Goal: Task Accomplishment & Management: Complete application form

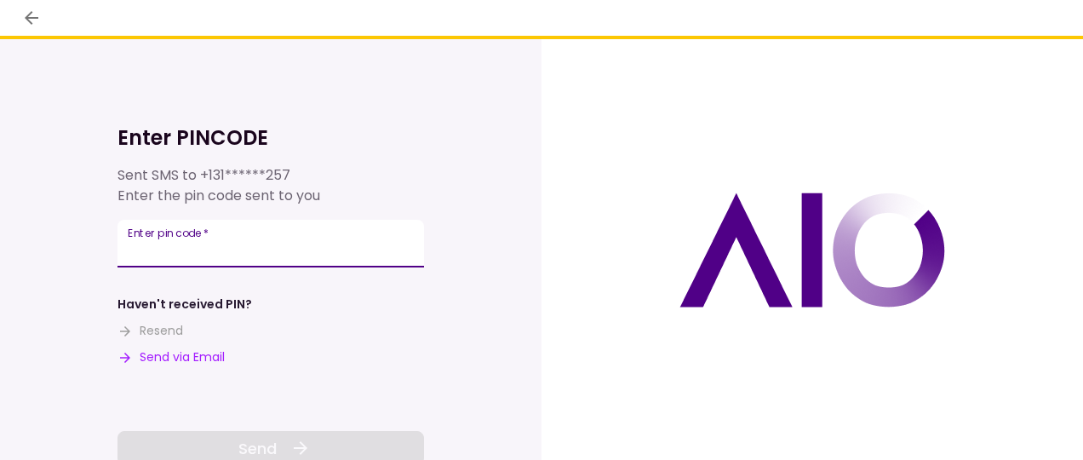
click at [217, 247] on input "Enter pin code   *" at bounding box center [270, 244] width 306 height 48
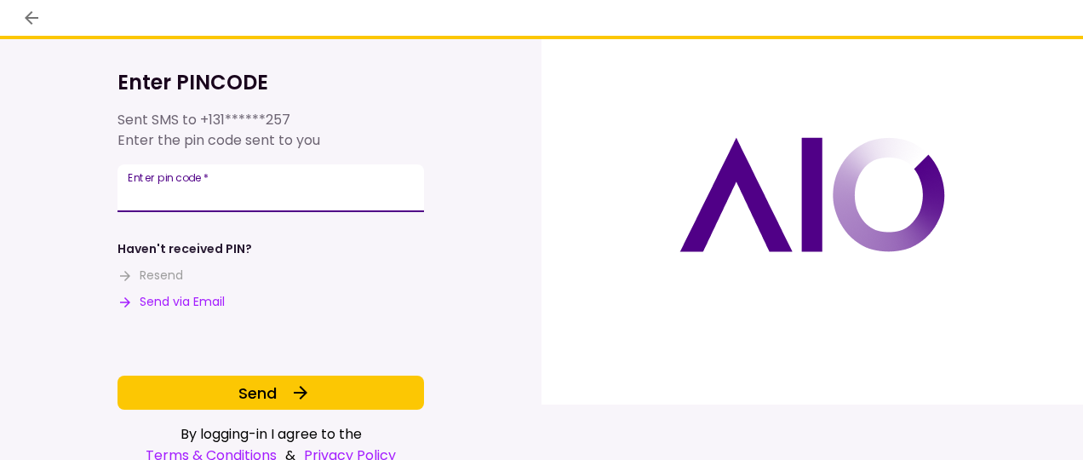
scroll to position [78, 0]
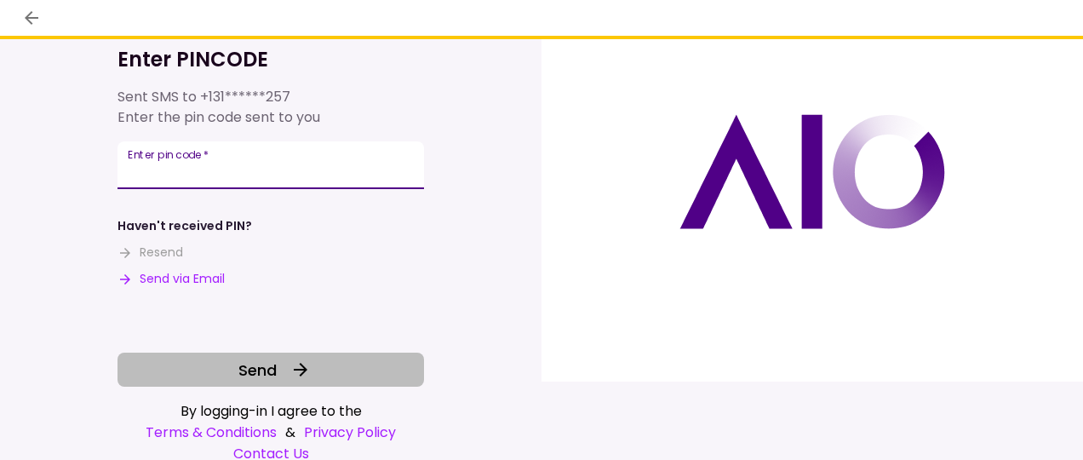
type input "******"
click at [295, 376] on icon at bounding box center [300, 369] width 20 height 20
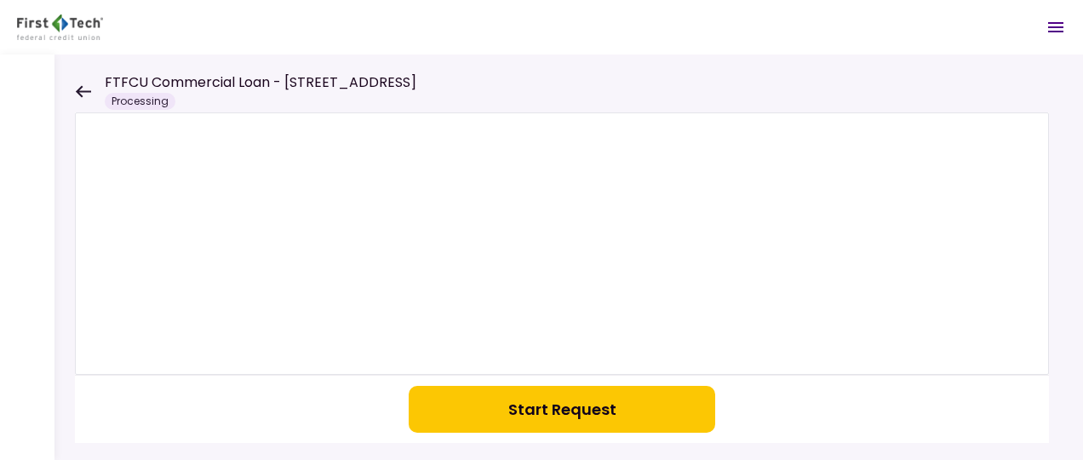
click at [561, 402] on button "Start Request" at bounding box center [562, 409] width 306 height 47
click at [150, 97] on div "Processing" at bounding box center [140, 101] width 71 height 17
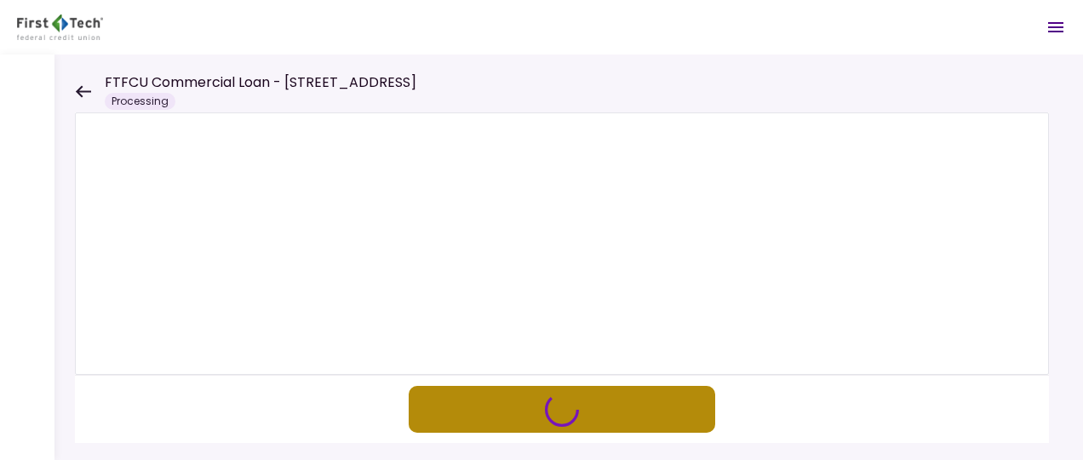
click at [558, 413] on icon "button" at bounding box center [561, 409] width 41 height 41
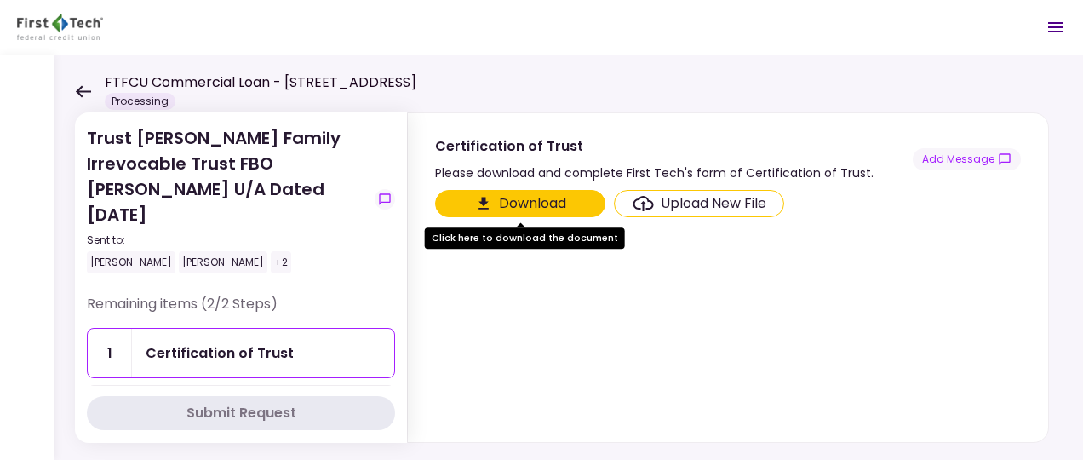
click at [668, 197] on div "Upload New File" at bounding box center [714, 203] width 106 height 20
click at [0, 0] on input "Upload New File" at bounding box center [0, 0] width 0 height 0
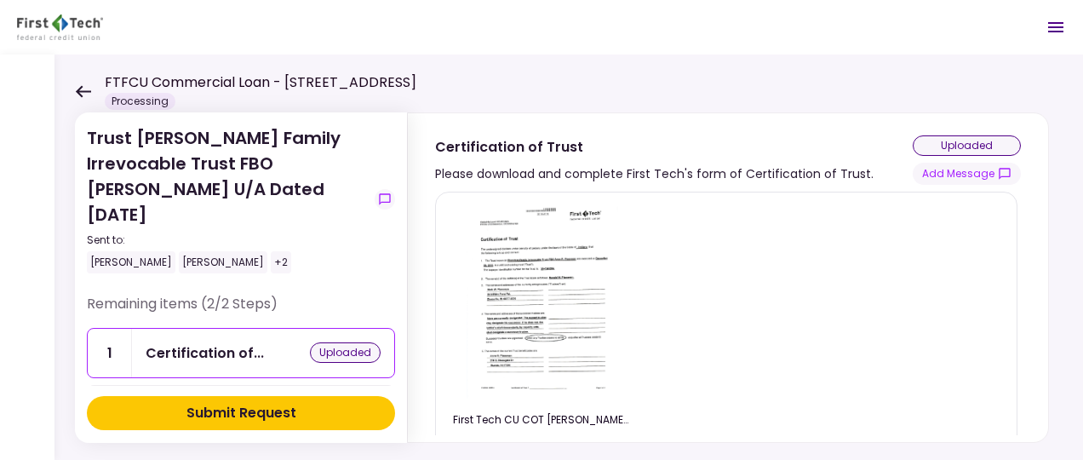
click at [234, 406] on div "Submit Request" at bounding box center [241, 413] width 110 height 20
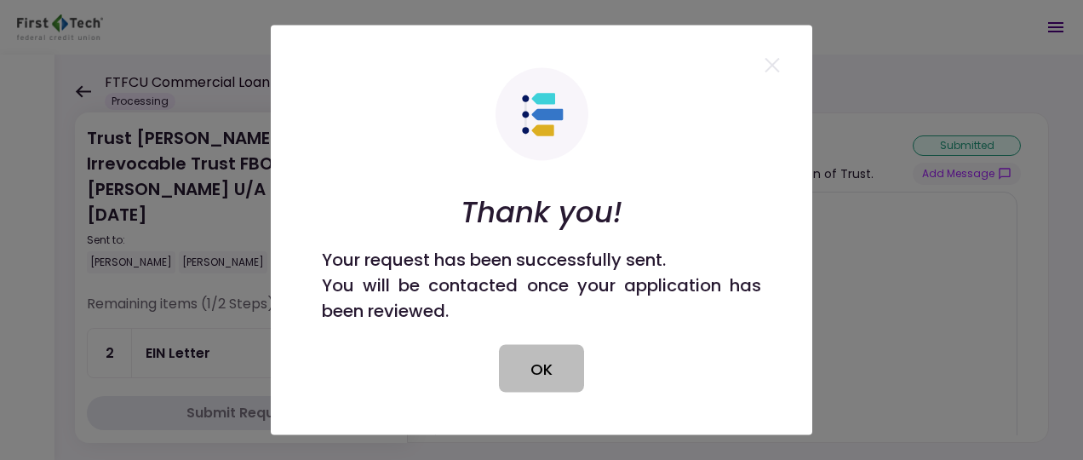
click at [546, 370] on button "OK" at bounding box center [541, 369] width 85 height 48
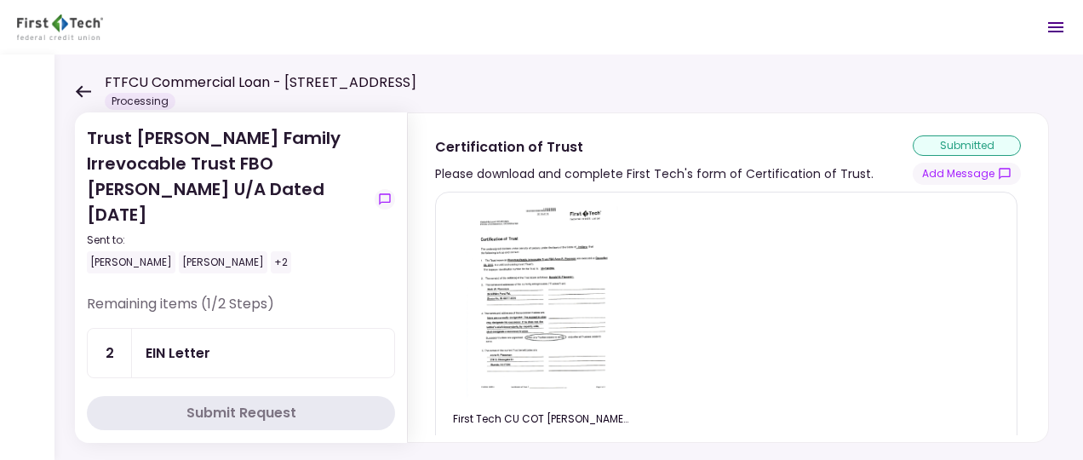
click at [191, 342] on div "EIN Letter" at bounding box center [178, 352] width 65 height 21
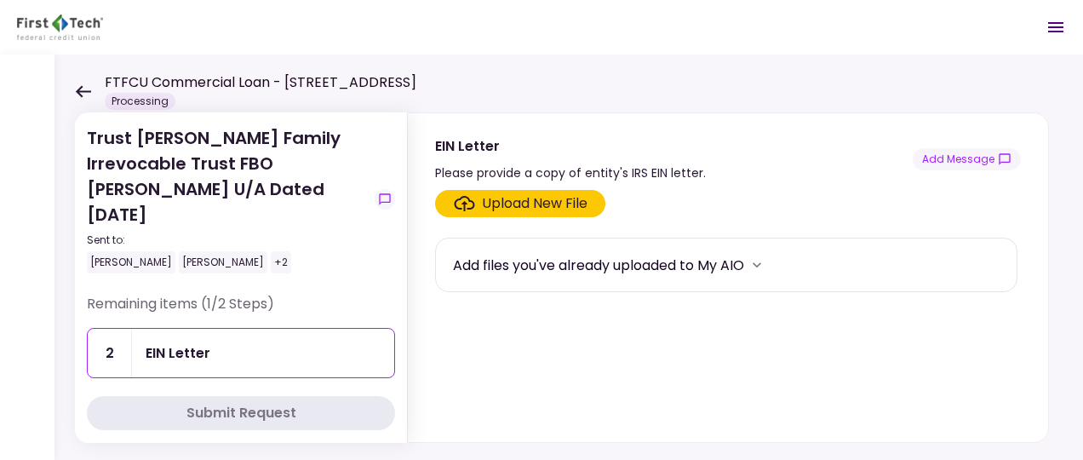
click at [518, 202] on div "Upload New File" at bounding box center [535, 203] width 106 height 20
click at [0, 0] on input "Upload New File" at bounding box center [0, 0] width 0 height 0
click at [489, 201] on div "Upload New File" at bounding box center [535, 203] width 106 height 20
click at [0, 0] on input "Upload New File" at bounding box center [0, 0] width 0 height 0
click at [516, 199] on div "Upload New File" at bounding box center [535, 203] width 106 height 20
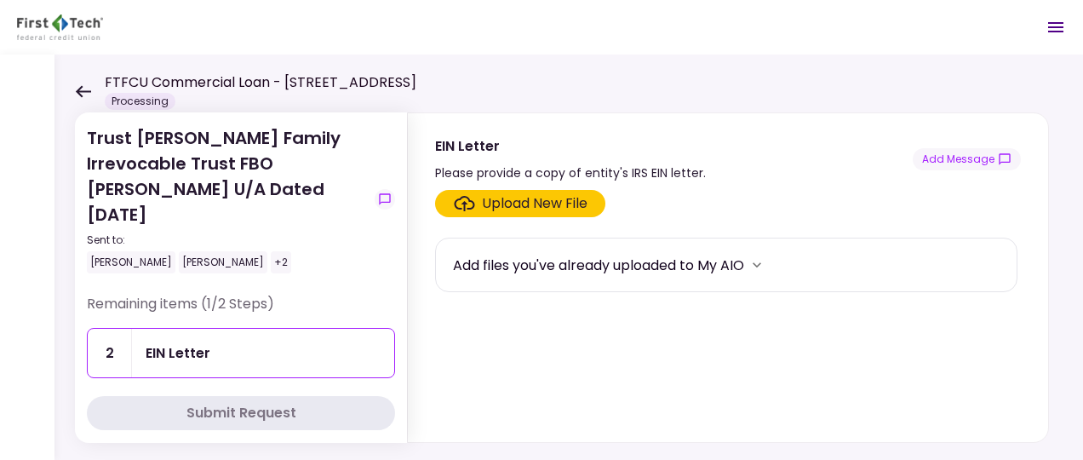
click at [0, 0] on input "Upload New File" at bounding box center [0, 0] width 0 height 0
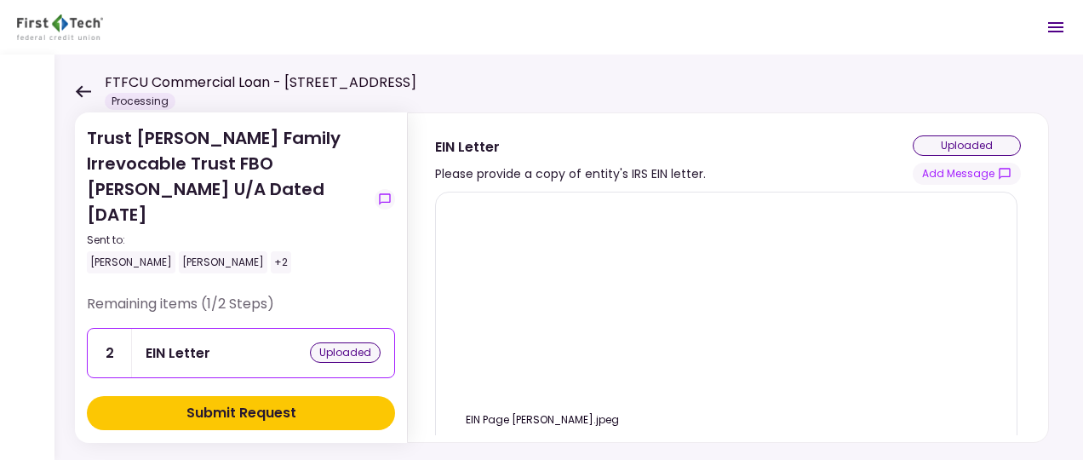
click at [255, 410] on div "Submit Request" at bounding box center [241, 413] width 110 height 20
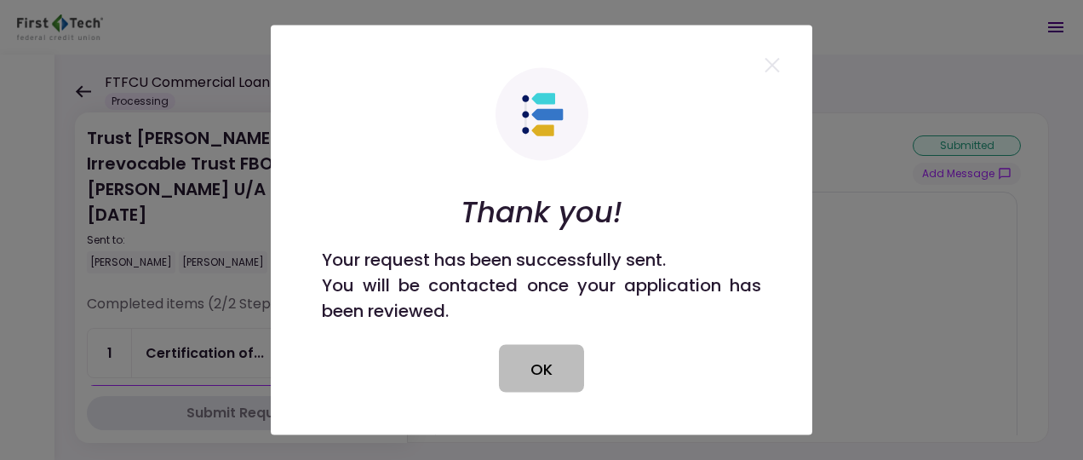
click at [546, 375] on button "OK" at bounding box center [541, 369] width 85 height 48
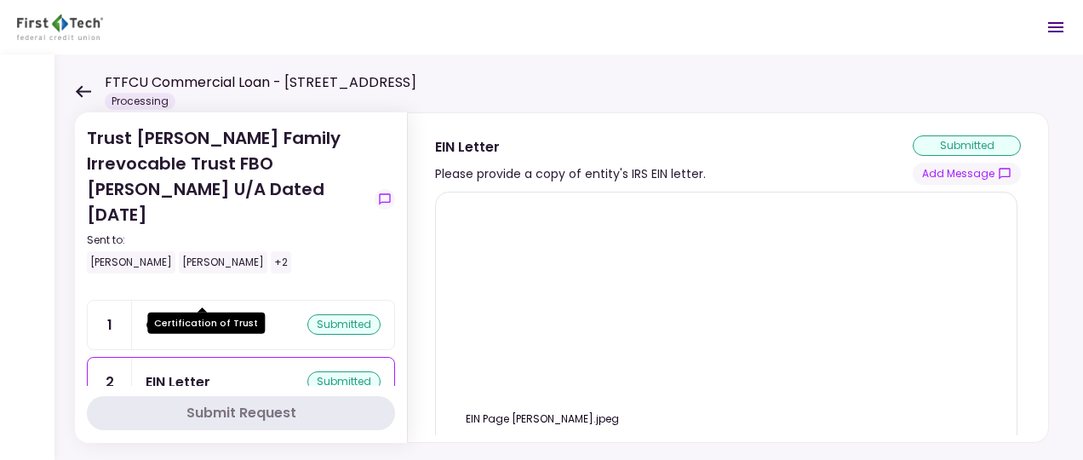
scroll to position [36, 0]
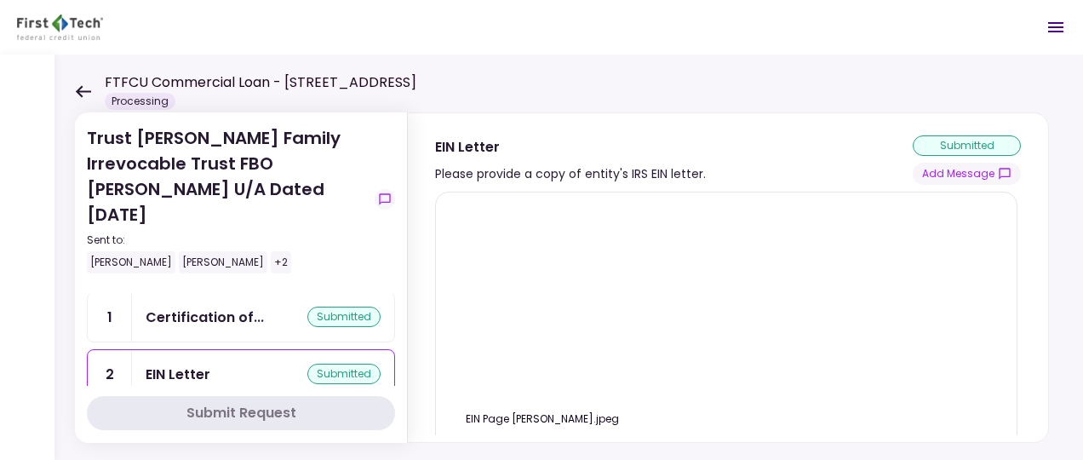
click at [542, 304] on img at bounding box center [542, 304] width 0 height 0
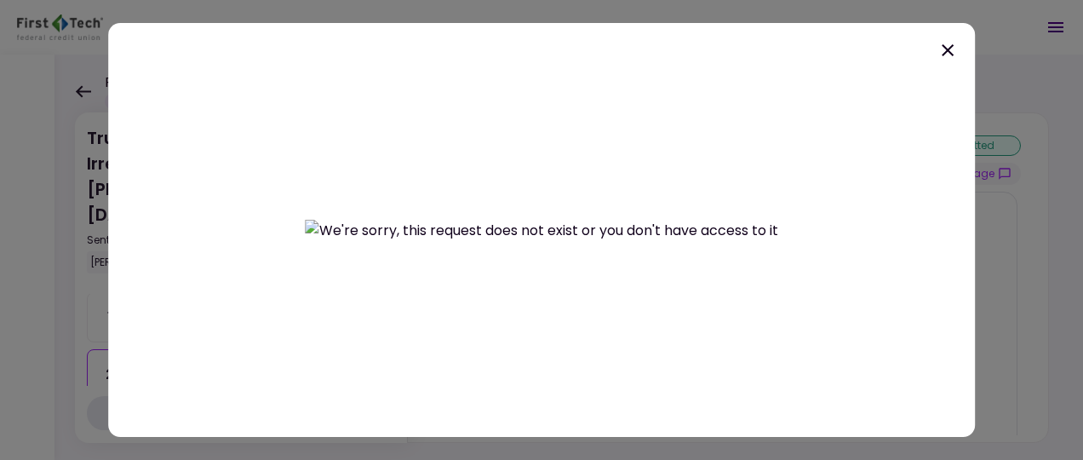
click at [946, 50] on icon at bounding box center [947, 50] width 12 height 12
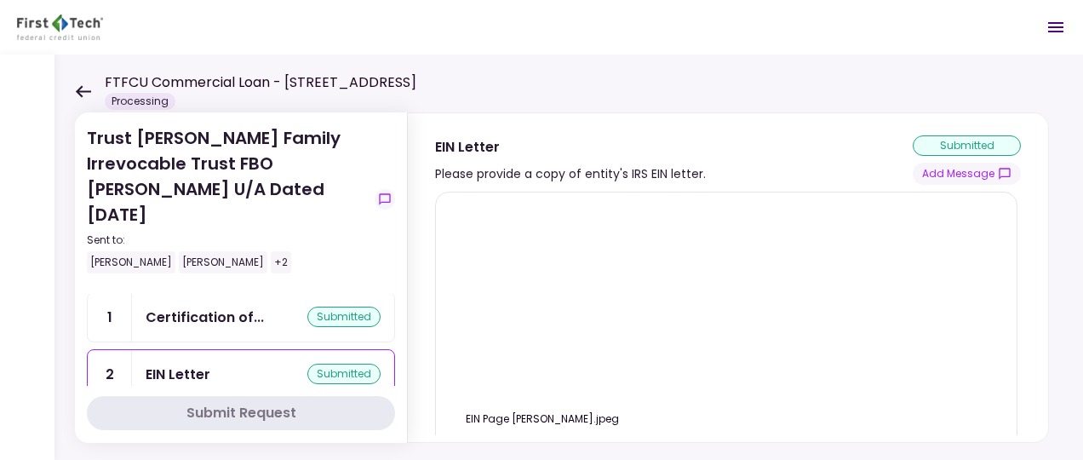
drag, startPoint x: 521, startPoint y: 307, endPoint x: 691, endPoint y: 373, distance: 182.4
click at [691, 373] on div "EIN Page [PERSON_NAME].jpeg" at bounding box center [726, 335] width 546 height 259
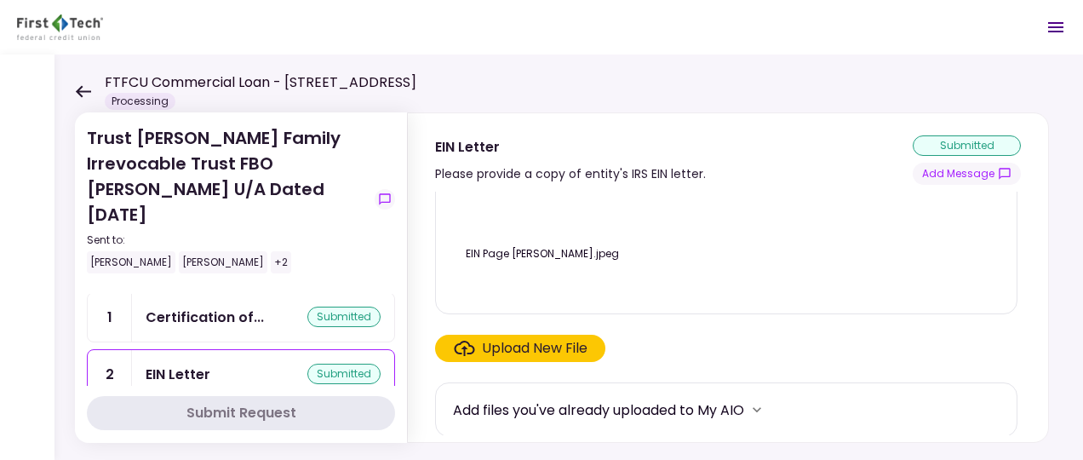
click at [489, 346] on div "Upload New File" at bounding box center [535, 348] width 106 height 20
click at [0, 0] on input "Upload New File" at bounding box center [0, 0] width 0 height 0
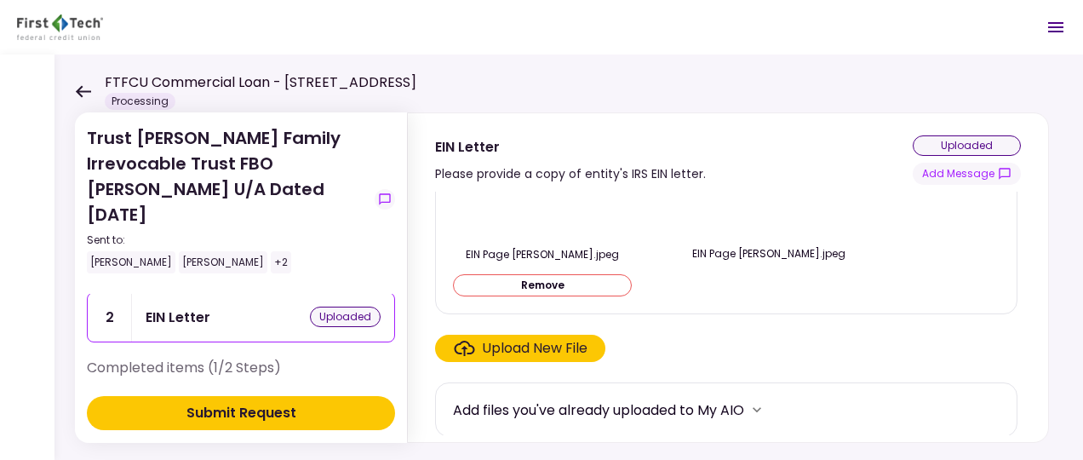
scroll to position [78, 0]
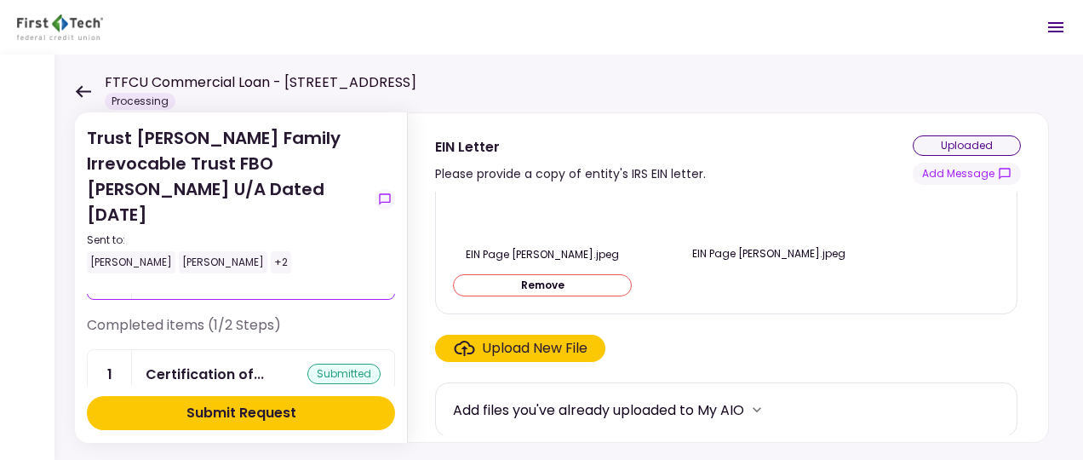
click at [295, 405] on div "Submit Request" at bounding box center [241, 413] width 110 height 20
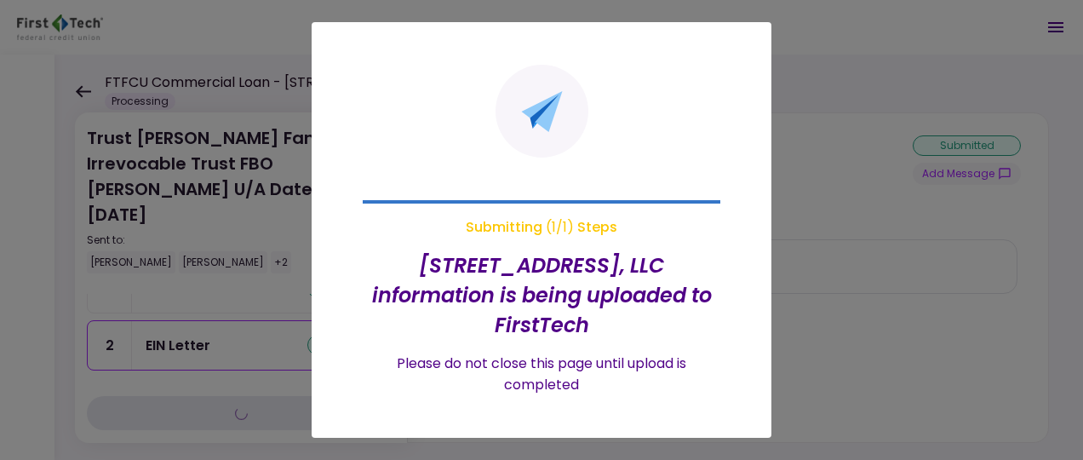
scroll to position [0, 0]
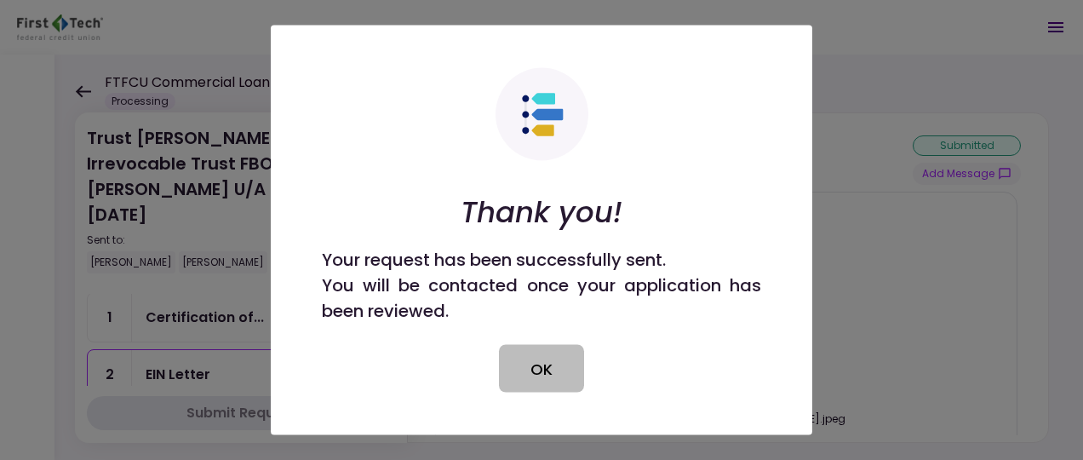
click at [524, 364] on button "OK" at bounding box center [541, 369] width 85 height 48
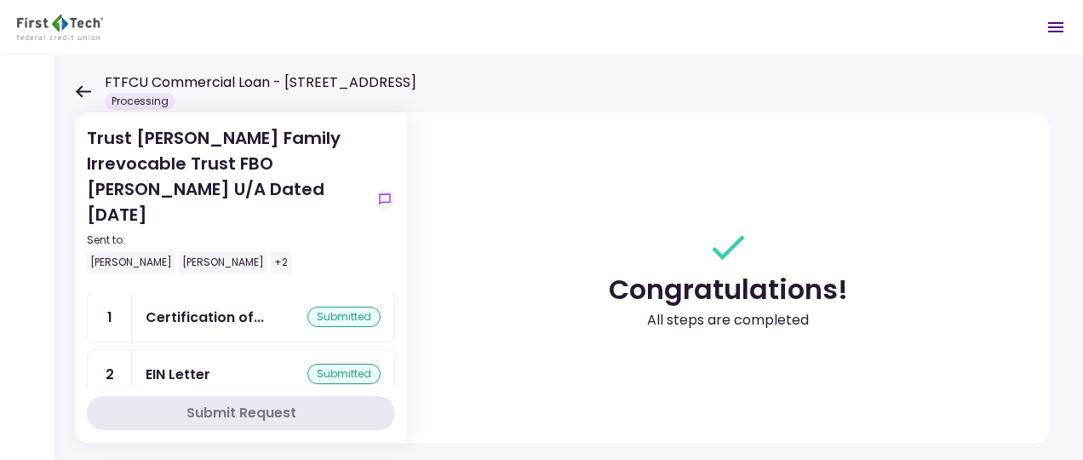
click at [78, 87] on icon at bounding box center [83, 91] width 16 height 13
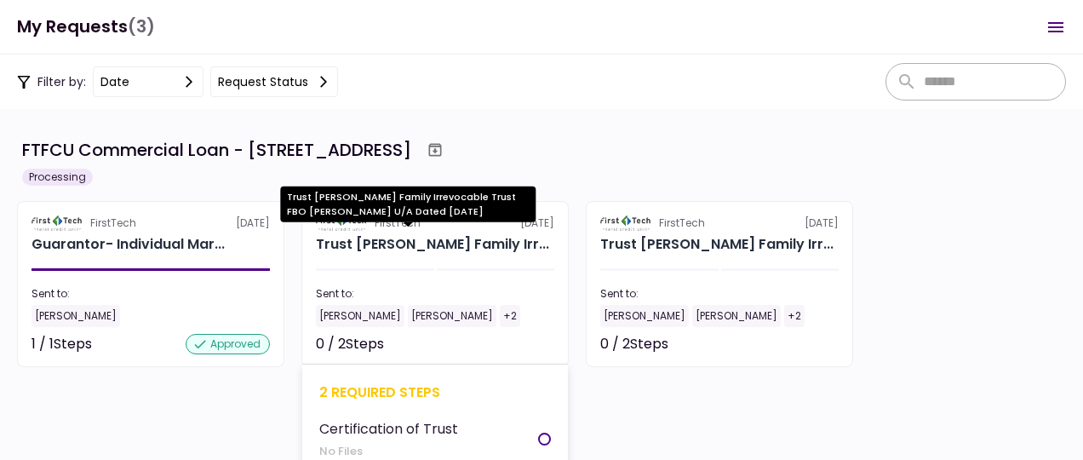
click at [407, 245] on div "Trust [PERSON_NAME] Family Irr..." at bounding box center [432, 244] width 233 height 20
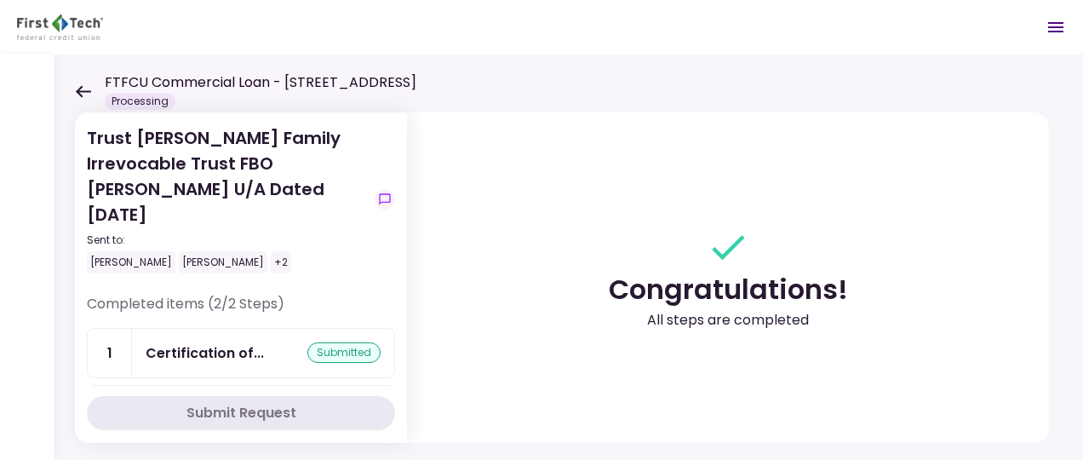
click at [80, 89] on icon at bounding box center [83, 91] width 15 height 12
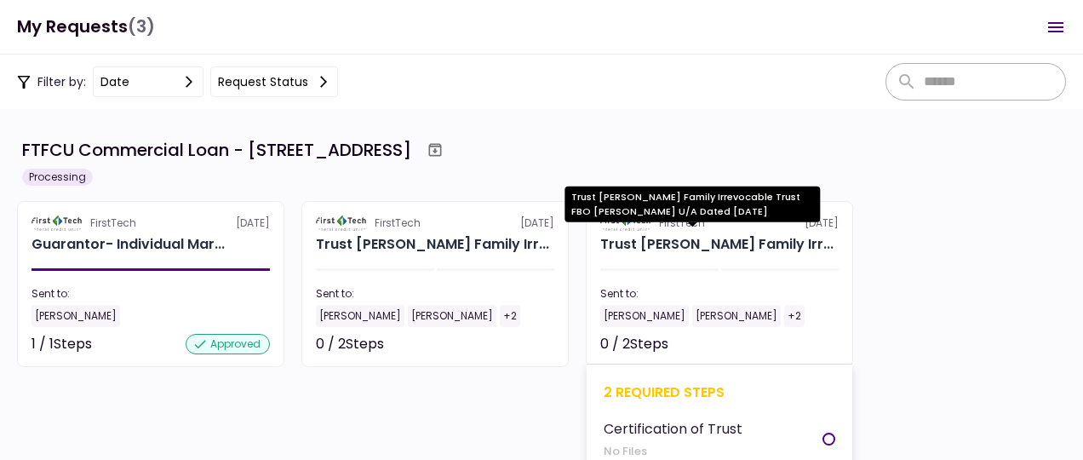
click at [695, 237] on div "Trust [PERSON_NAME] Family Irr..." at bounding box center [716, 244] width 233 height 20
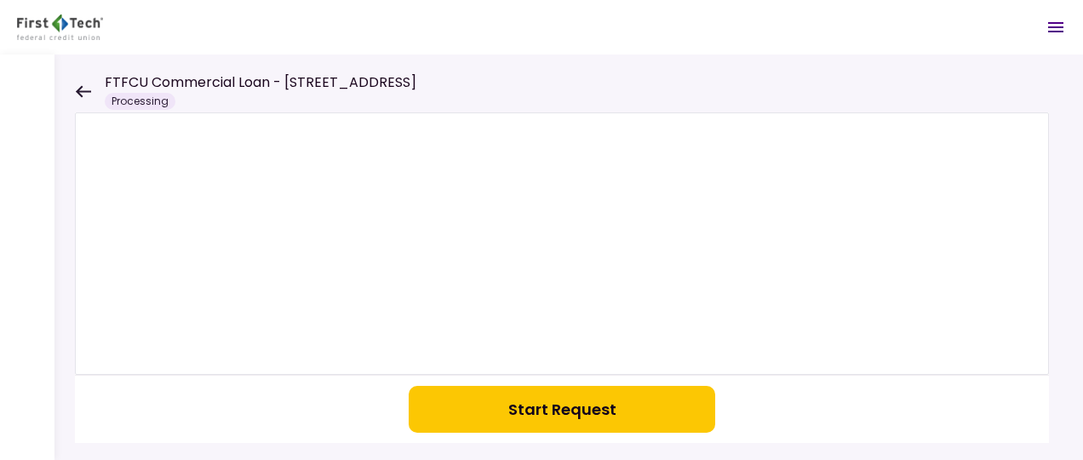
click at [528, 412] on button "Start Request" at bounding box center [562, 409] width 306 height 47
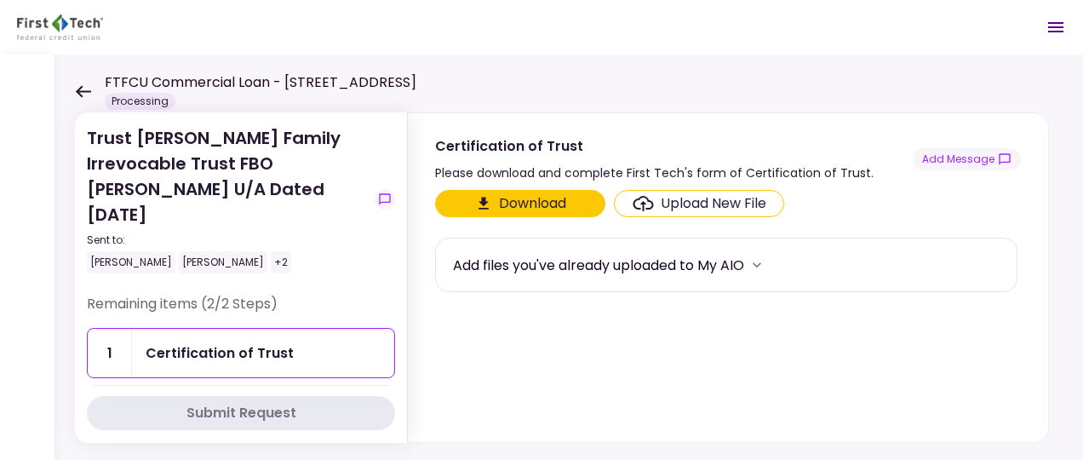
click at [511, 199] on button "Download" at bounding box center [520, 203] width 170 height 27
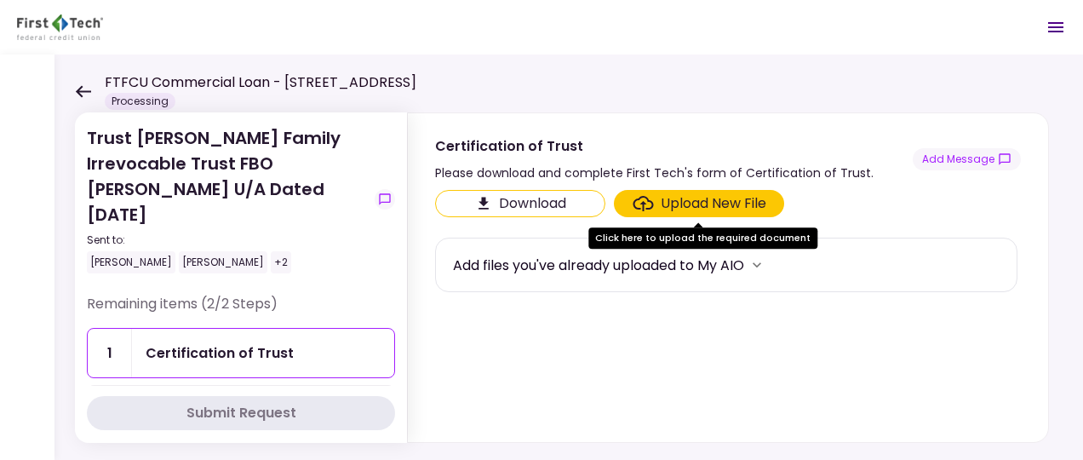
click at [574, 378] on section "Download Upload New File Add files you've already uploaded to My AIO" at bounding box center [728, 312] width 586 height 245
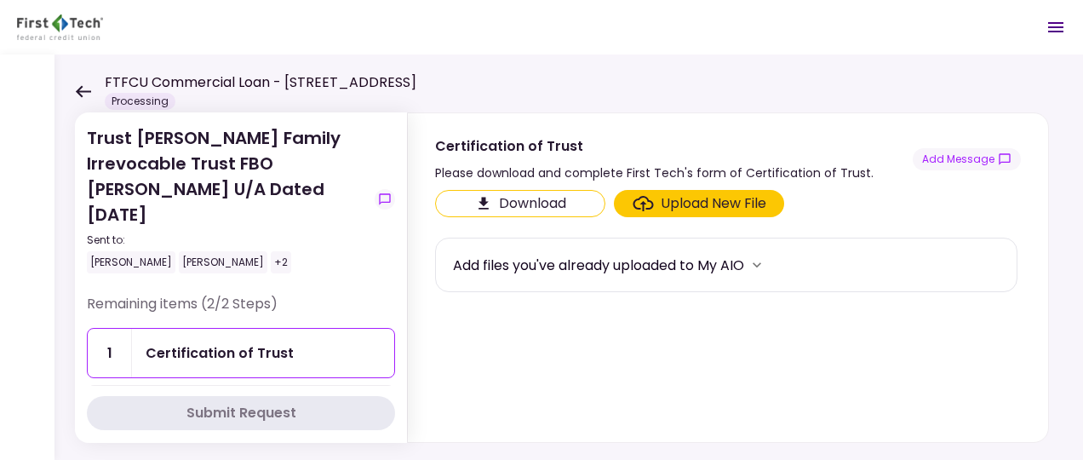
click at [690, 199] on div "Upload New File" at bounding box center [714, 203] width 106 height 20
click at [0, 0] on input "Upload New File" at bounding box center [0, 0] width 0 height 0
click at [683, 204] on div "Upload New File" at bounding box center [714, 203] width 106 height 20
click at [0, 0] on input "Upload New File" at bounding box center [0, 0] width 0 height 0
click at [86, 89] on icon at bounding box center [83, 91] width 16 height 13
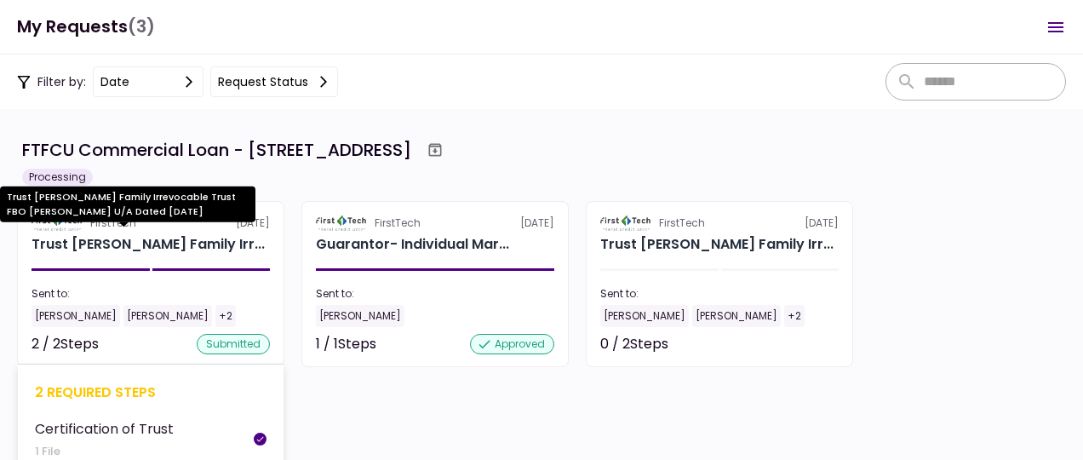
click at [150, 240] on div "Trust Plassman Family Irr..." at bounding box center [147, 244] width 233 height 20
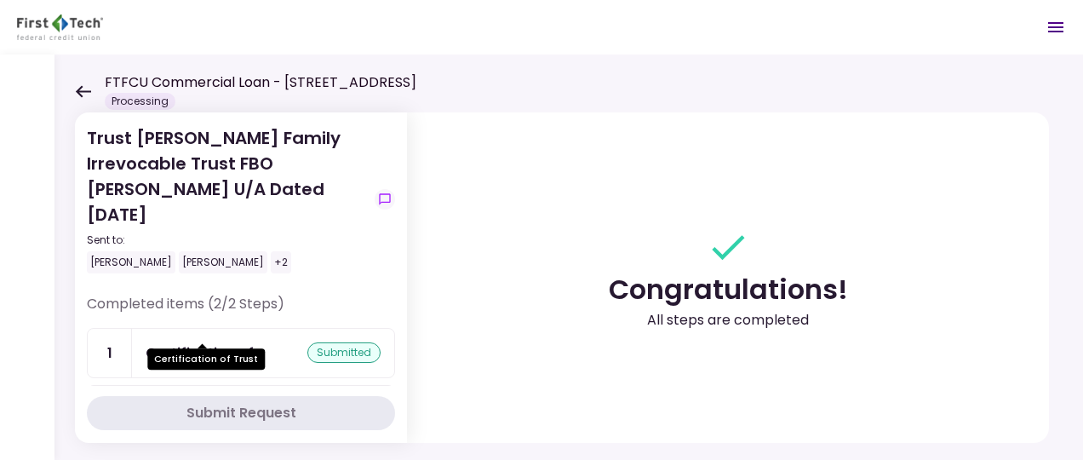
click at [223, 342] on div "Certification of..." at bounding box center [205, 352] width 118 height 21
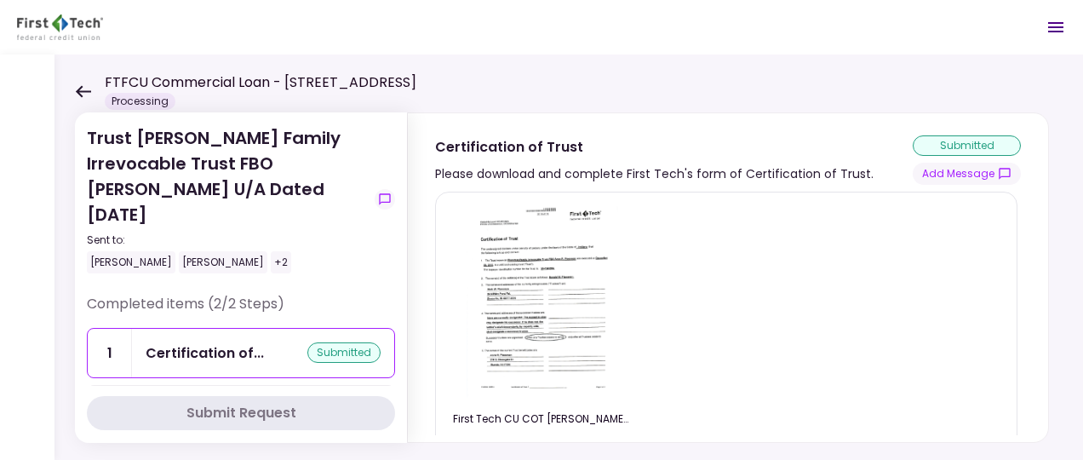
click at [75, 85] on icon at bounding box center [83, 91] width 16 height 13
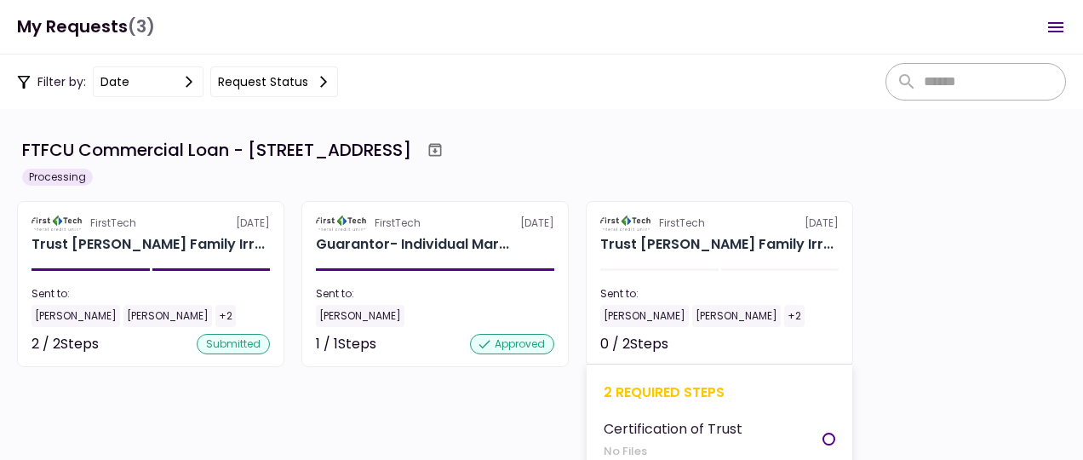
click at [690, 261] on section "FirstTech 3 Oct Trust Plassman Family Irr... Sent to: Mark Plassman Aaron Massa…" at bounding box center [719, 284] width 267 height 166
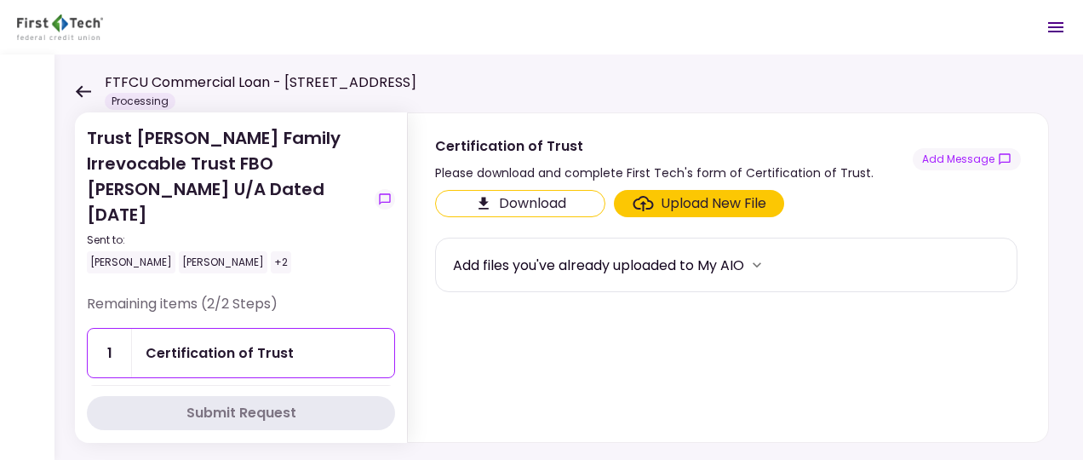
click at [705, 203] on div "Upload New File" at bounding box center [714, 203] width 106 height 20
click at [0, 0] on input "Upload New File" at bounding box center [0, 0] width 0 height 0
click at [690, 197] on div "Upload New File" at bounding box center [714, 203] width 106 height 20
click at [0, 0] on input "Upload New File" at bounding box center [0, 0] width 0 height 0
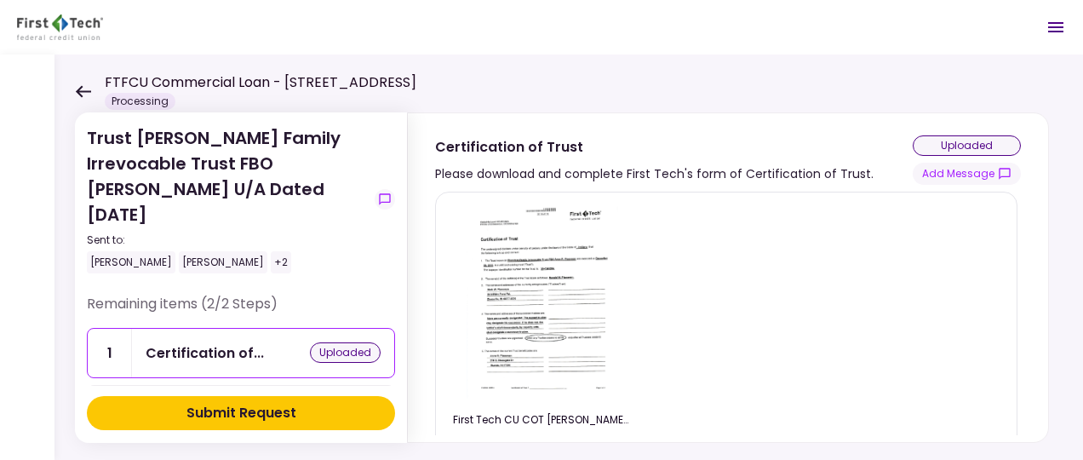
click at [228, 399] on div "EIN Letter" at bounding box center [263, 409] width 235 height 21
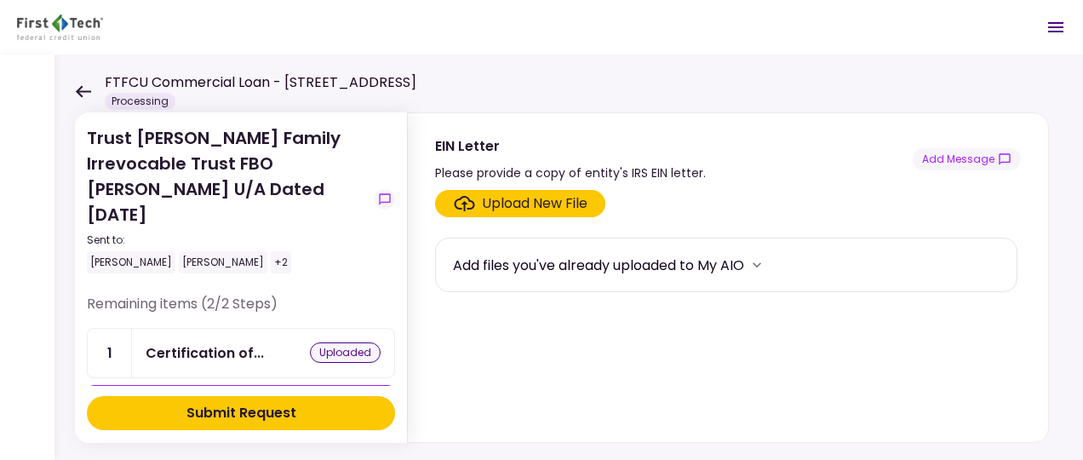
click at [538, 202] on div "Upload New File" at bounding box center [535, 203] width 106 height 20
click at [0, 0] on input "Upload New File" at bounding box center [0, 0] width 0 height 0
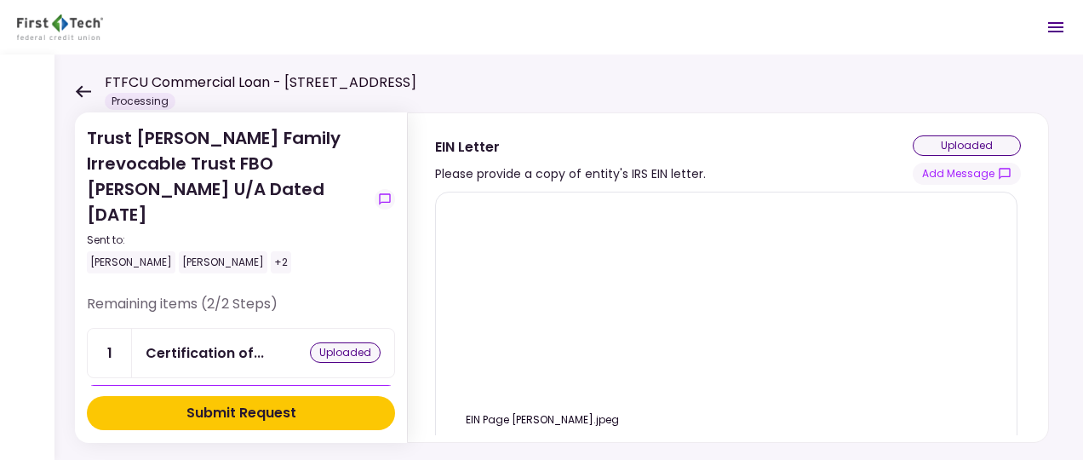
click at [249, 414] on div "Submit Request" at bounding box center [241, 413] width 110 height 20
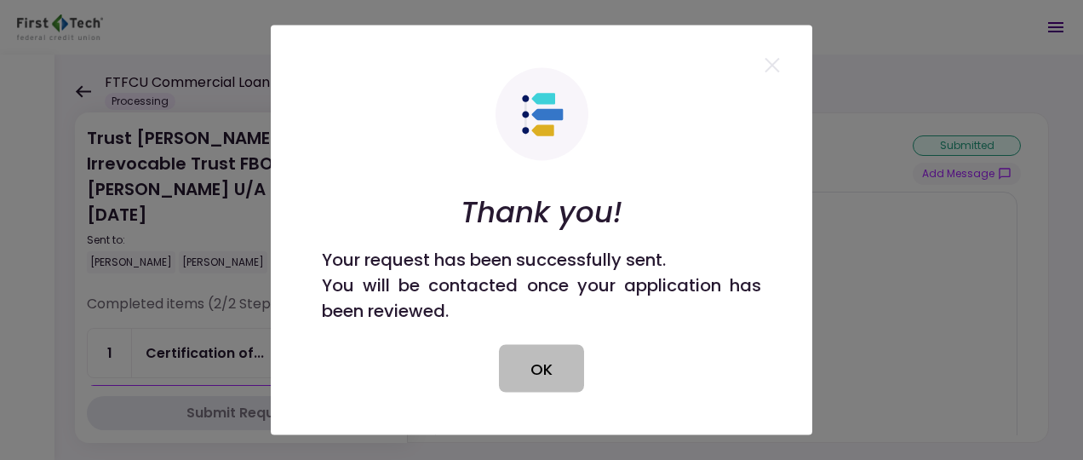
click at [540, 364] on button "OK" at bounding box center [541, 369] width 85 height 48
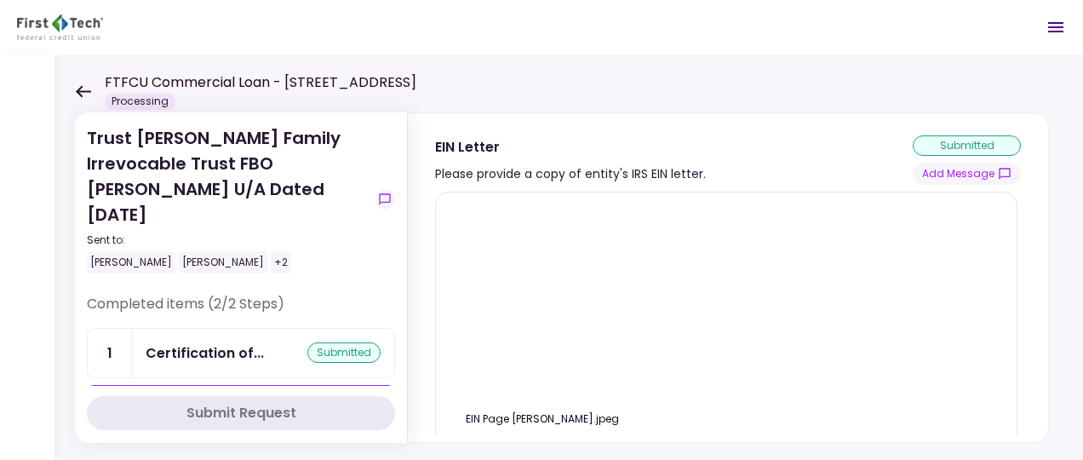
click at [87, 92] on icon at bounding box center [83, 91] width 16 height 13
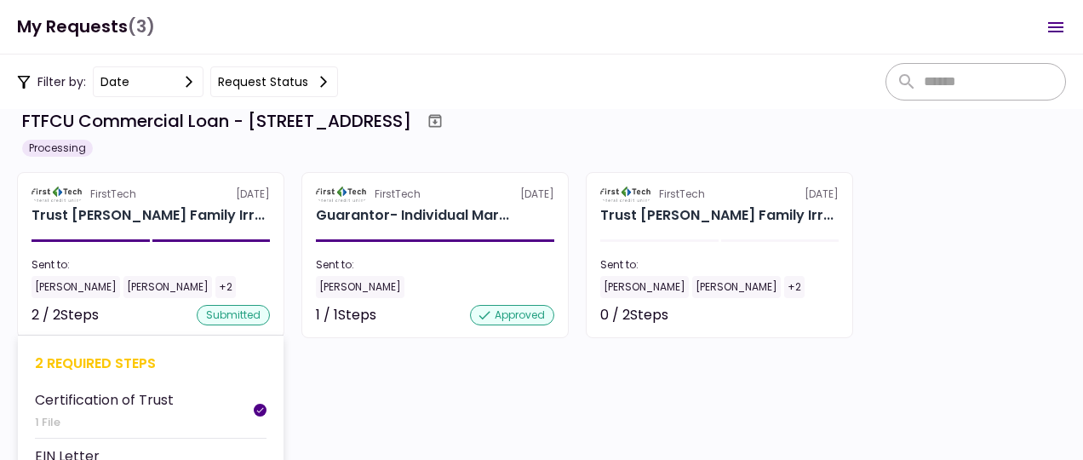
scroll to position [56, 0]
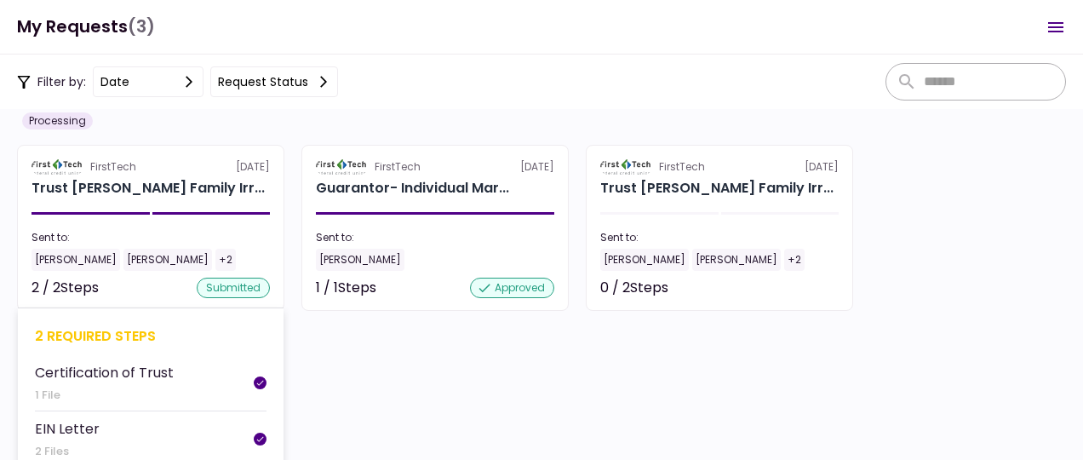
click at [104, 356] on li "Certification of Trust 1 File" at bounding box center [151, 383] width 232 height 56
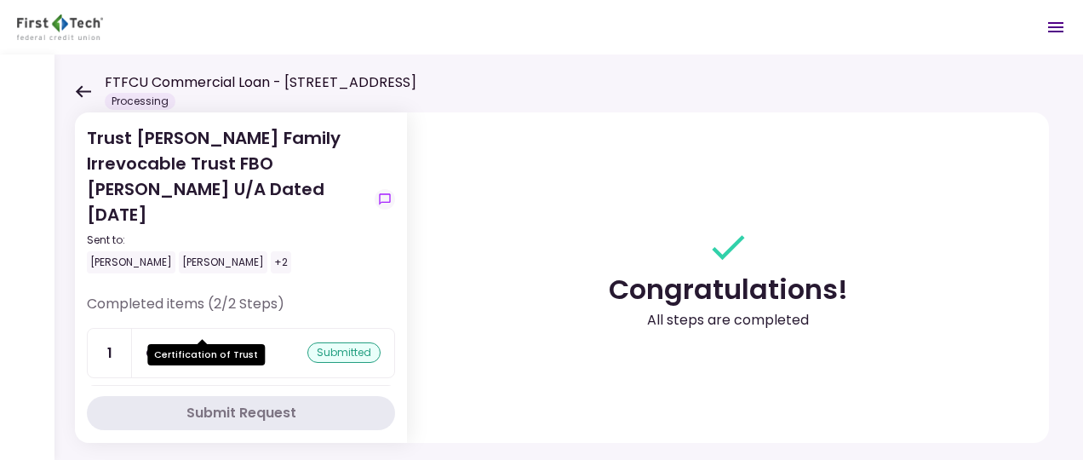
scroll to position [36, 0]
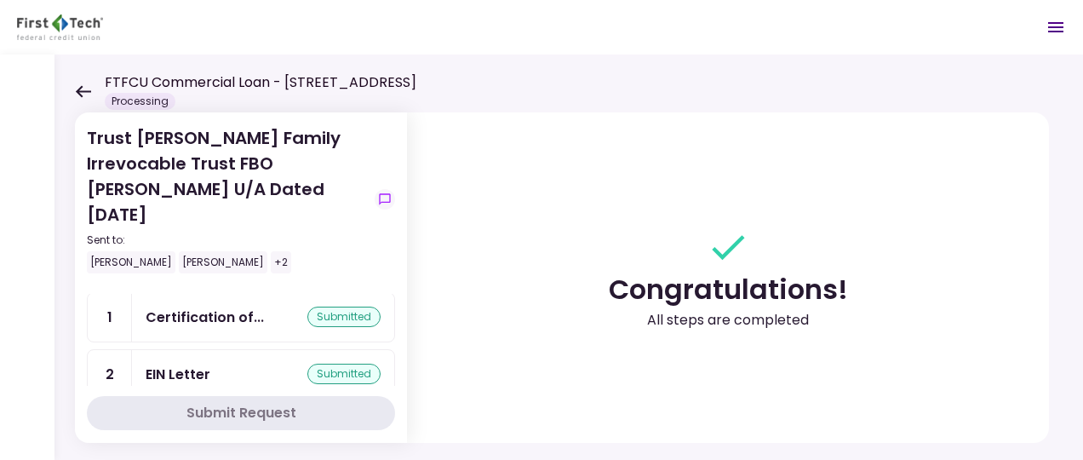
click at [85, 87] on icon at bounding box center [83, 91] width 16 height 13
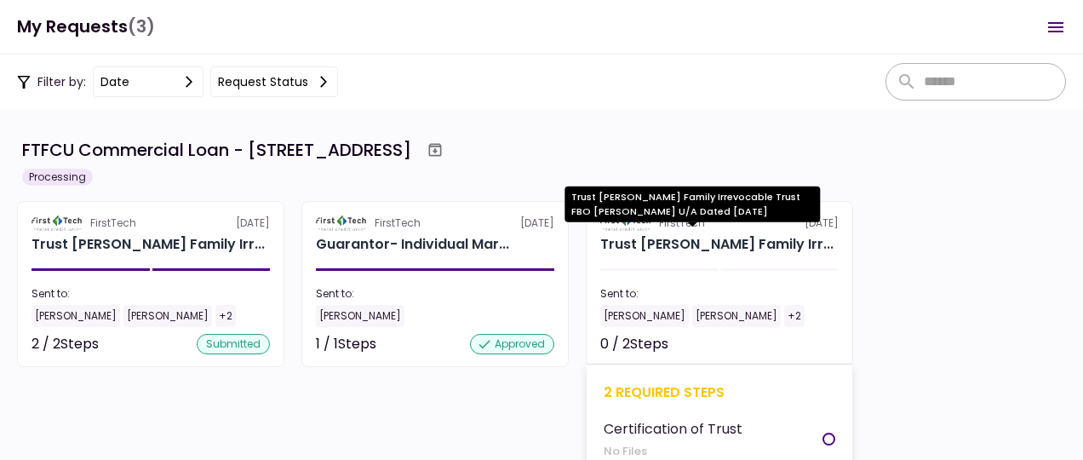
click at [698, 245] on div "Trust [PERSON_NAME] Family Irr..." at bounding box center [716, 244] width 233 height 20
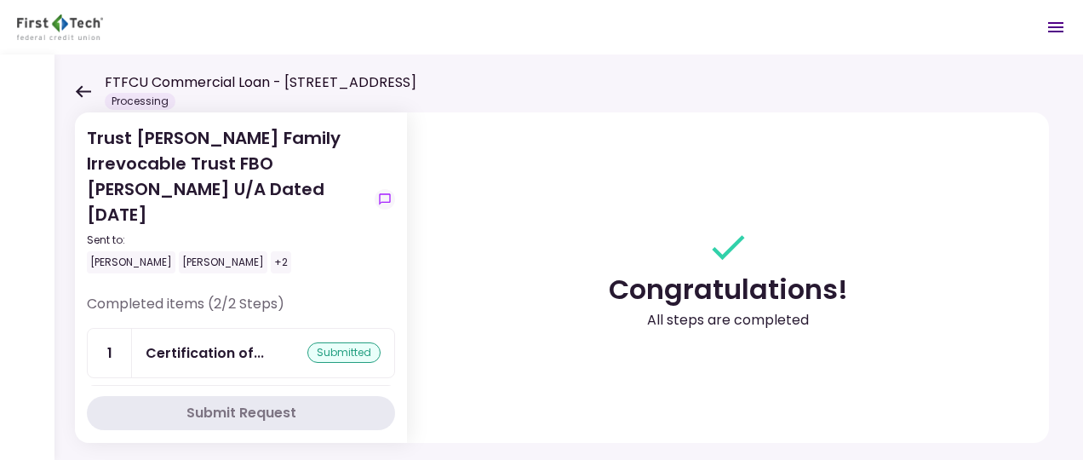
click at [84, 89] on icon at bounding box center [83, 91] width 16 height 13
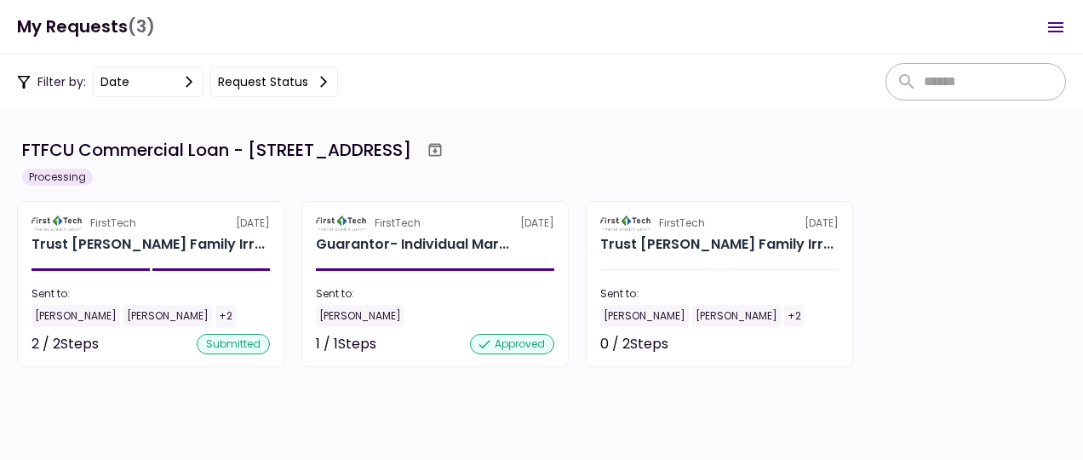
click at [187, 398] on section "FTFCU Commercial Loan - 503 E 6th Street Del Rio Processing FirstTech 8 Oct Tru…" at bounding box center [541, 284] width 1083 height 351
click at [1054, 25] on icon "Open menu" at bounding box center [1055, 27] width 20 height 20
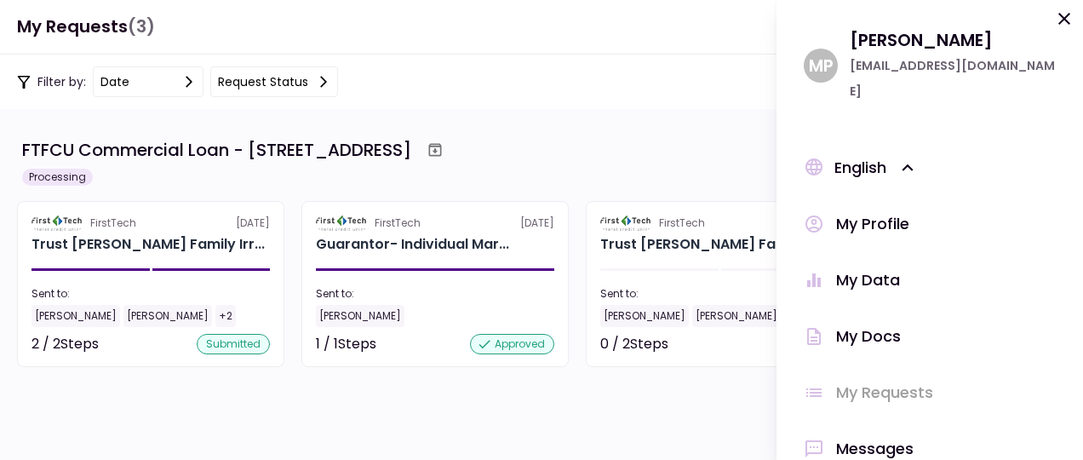
click at [842, 323] on div "My Docs" at bounding box center [868, 336] width 65 height 26
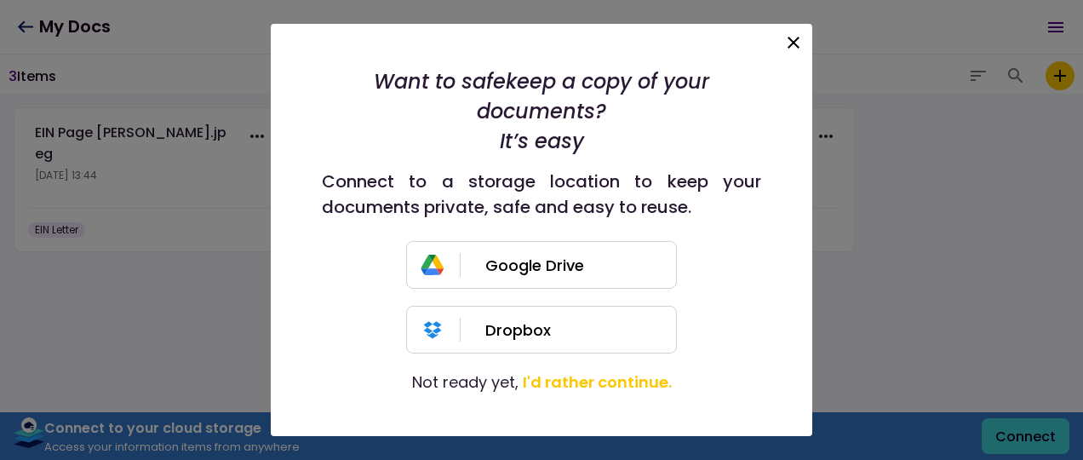
click at [793, 32] on icon at bounding box center [793, 42] width 20 height 20
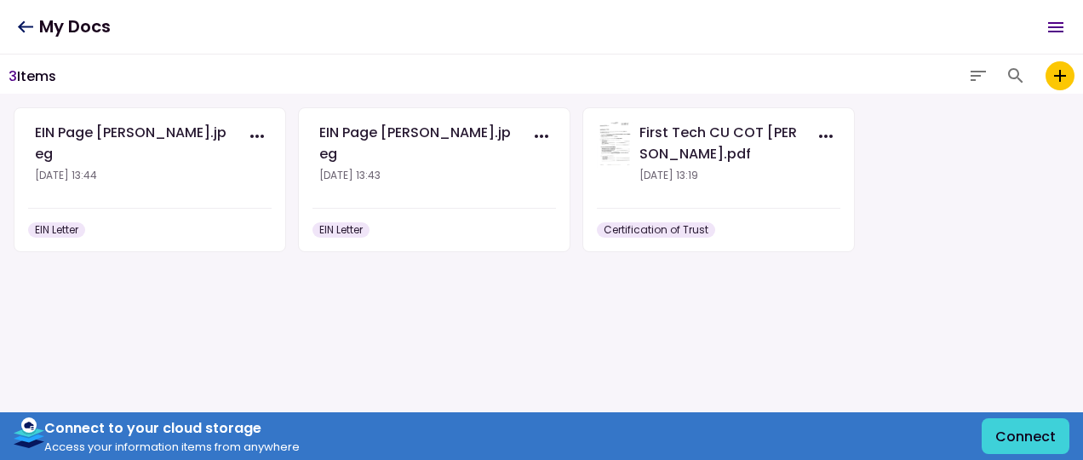
click at [34, 27] on h1 "My Docs" at bounding box center [64, 26] width 94 height 35
click at [19, 24] on icon at bounding box center [25, 26] width 16 height 13
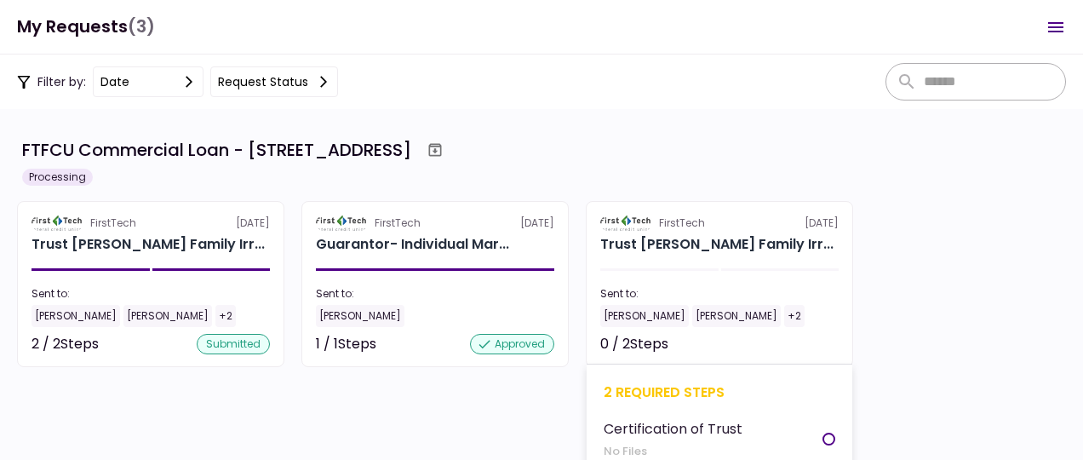
click at [667, 392] on div "2 required steps" at bounding box center [720, 391] width 232 height 21
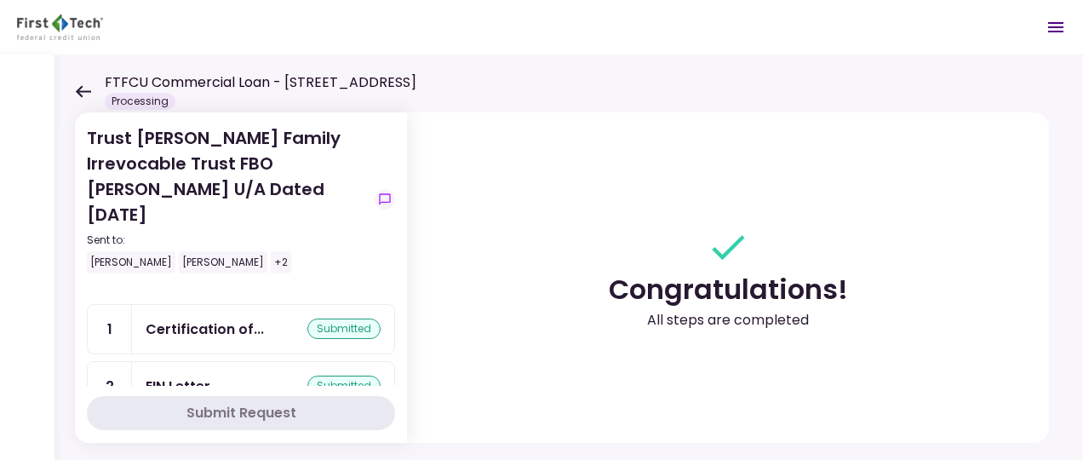
scroll to position [36, 0]
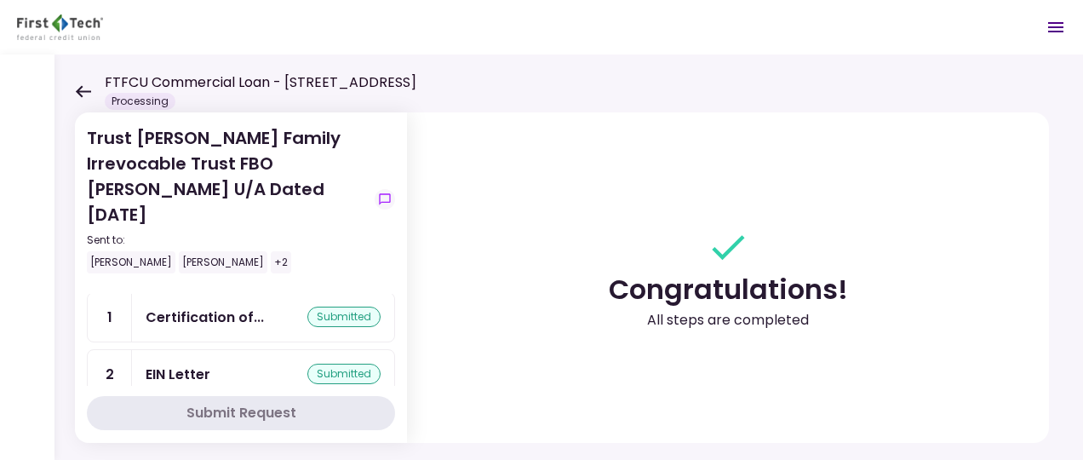
click at [223, 410] on div "Submit Request" at bounding box center [241, 413] width 110 height 20
click at [345, 306] on div "submitted" at bounding box center [343, 316] width 73 height 20
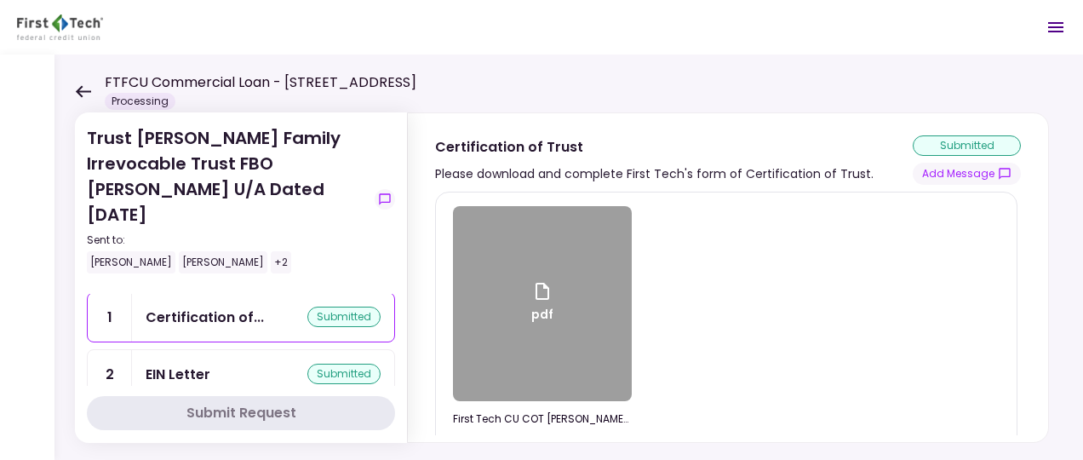
click at [224, 372] on div "Completed items (2/2 Steps) 1 Certification of... submitted 2 EIN Letter submit…" at bounding box center [241, 336] width 308 height 157
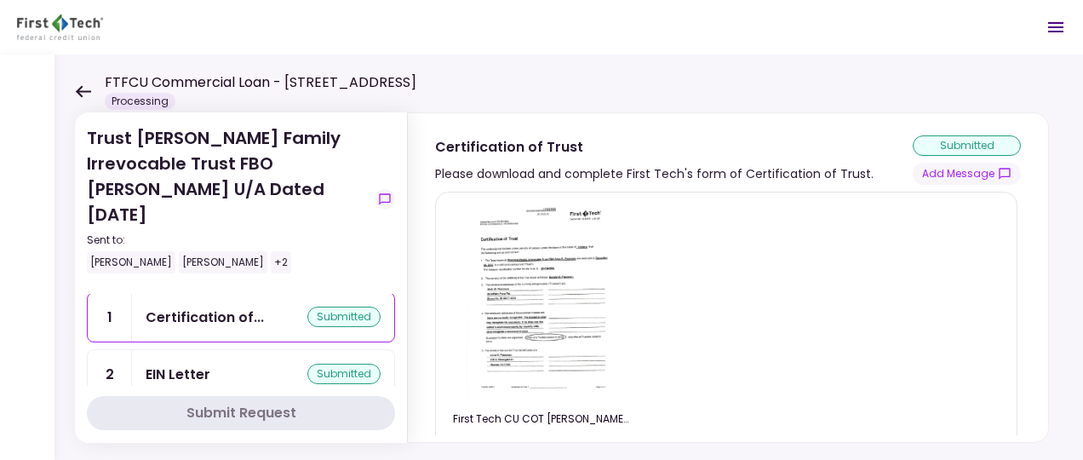
click at [82, 88] on icon at bounding box center [83, 91] width 16 height 13
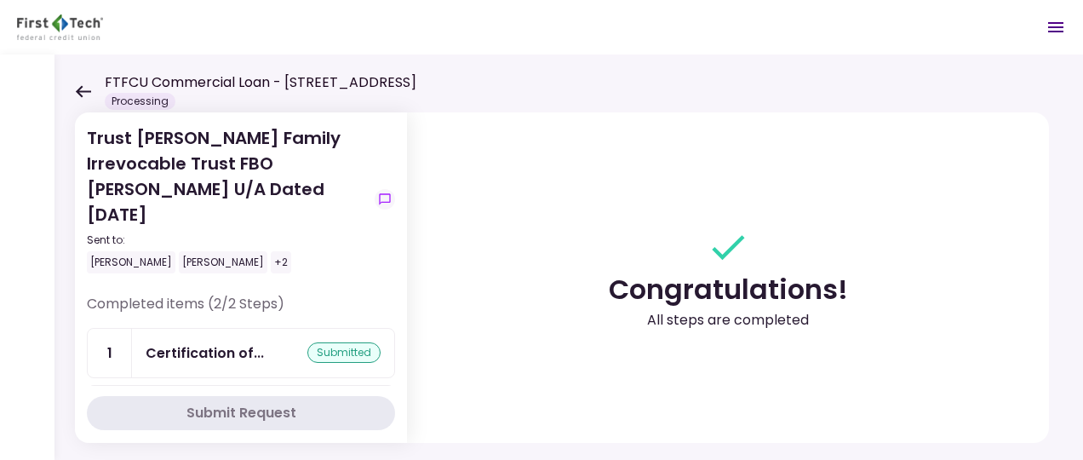
click at [80, 85] on icon at bounding box center [83, 91] width 16 height 13
